Goal: Check status: Check status

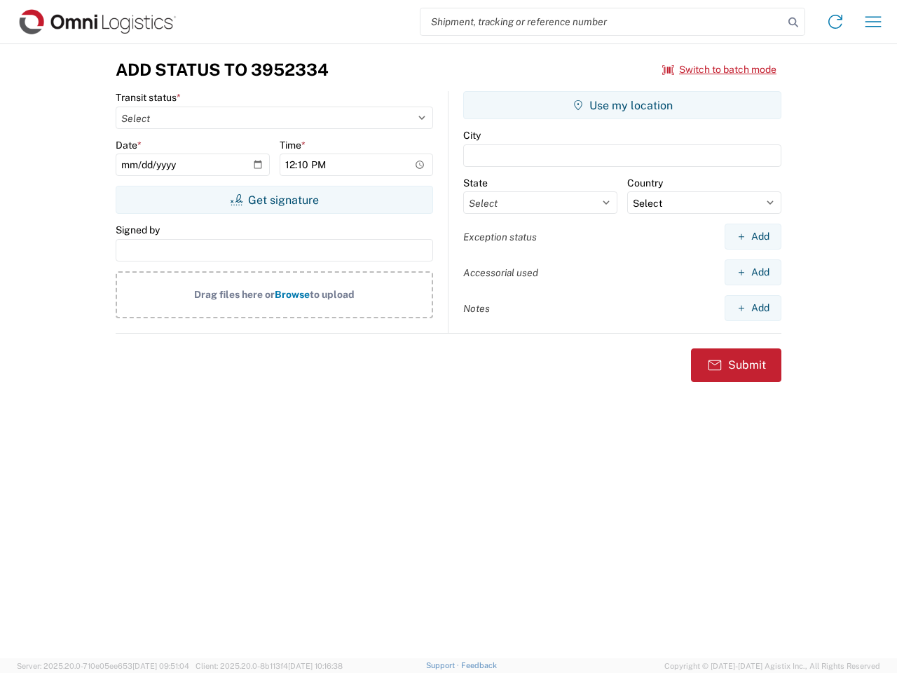
click at [602, 22] on input "search" at bounding box center [602, 21] width 363 height 27
click at [794, 22] on icon at bounding box center [794, 23] width 20 height 20
click at [836, 22] on icon at bounding box center [835, 22] width 22 height 22
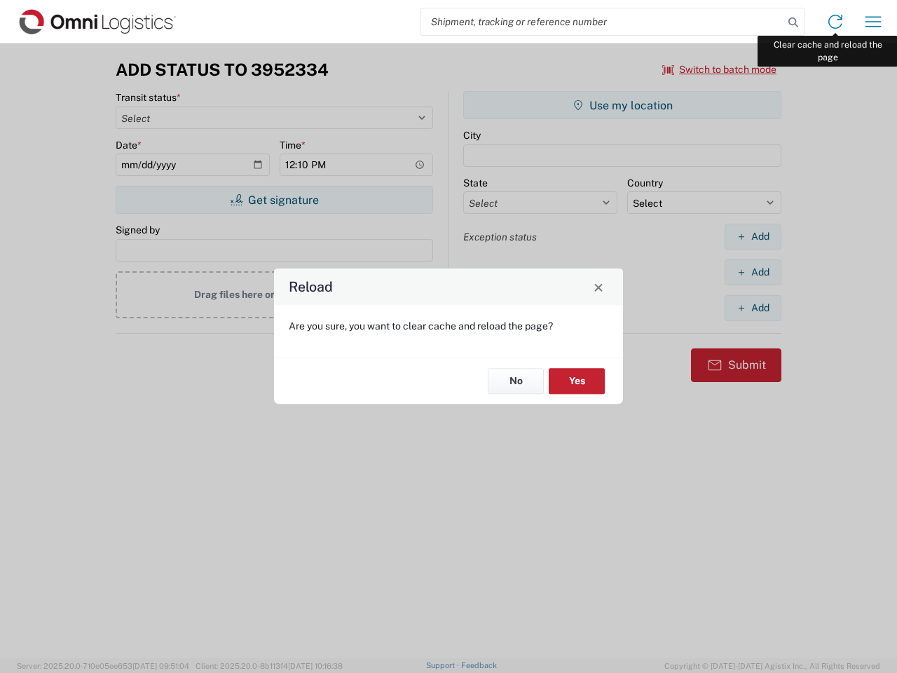
click at [874, 22] on div "Reload Are you sure, you want to clear cache and reload the page? No Yes" at bounding box center [448, 336] width 897 height 673
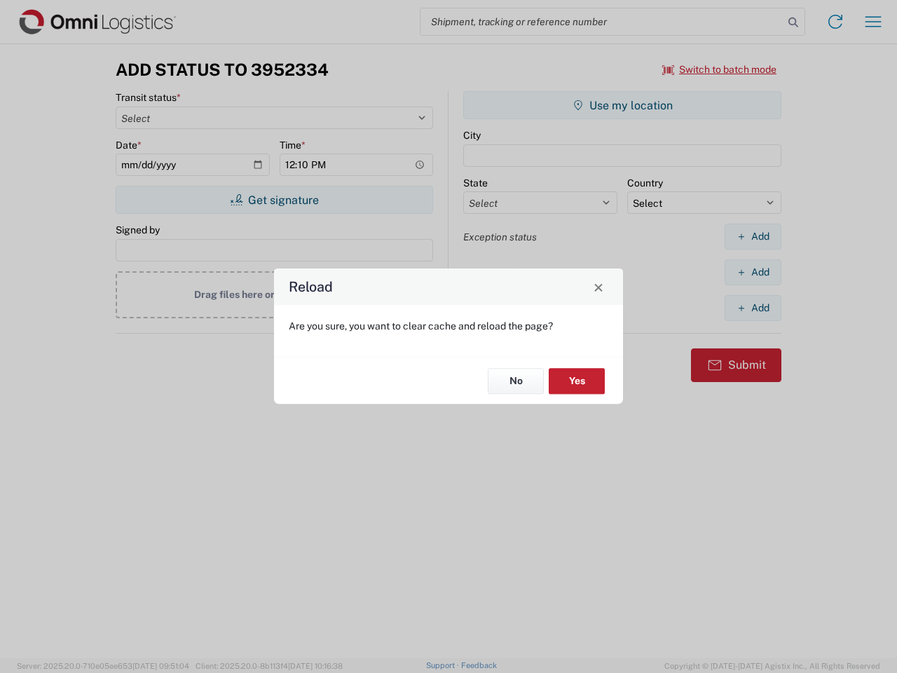
click at [720, 69] on div "Reload Are you sure, you want to clear cache and reload the page? No Yes" at bounding box center [448, 336] width 897 height 673
click at [274, 200] on div "Reload Are you sure, you want to clear cache and reload the page? No Yes" at bounding box center [448, 336] width 897 height 673
click at [623, 105] on div "Reload Are you sure, you want to clear cache and reload the page? No Yes" at bounding box center [448, 336] width 897 height 673
click at [753, 236] on div "Reload Are you sure, you want to clear cache and reload the page? No Yes" at bounding box center [448, 336] width 897 height 673
click at [753, 272] on div "Reload Are you sure, you want to clear cache and reload the page? No Yes" at bounding box center [448, 336] width 897 height 673
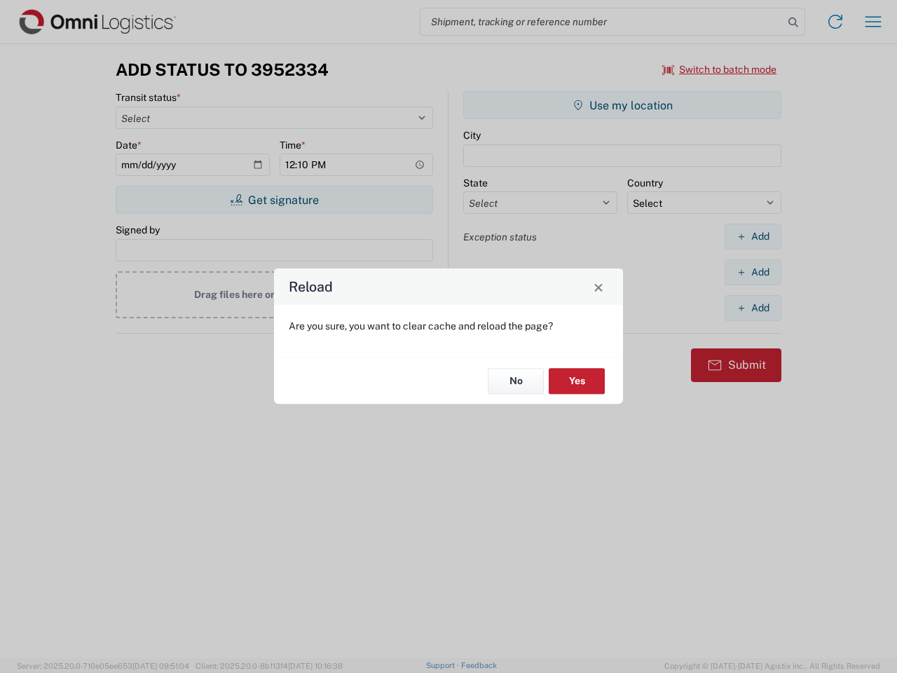
click at [753, 308] on div "Reload Are you sure, you want to clear cache and reload the page? No Yes" at bounding box center [448, 336] width 897 height 673
